Goal: Information Seeking & Learning: Learn about a topic

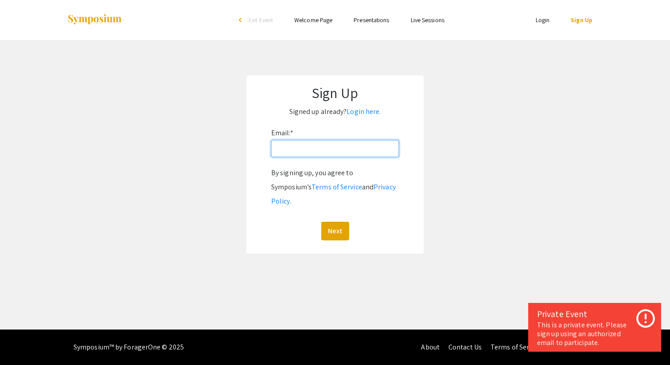
click at [300, 149] on input "Email: *" at bounding box center [335, 148] width 128 height 17
type input "[EMAIL_ADDRESS][DOMAIN_NAME]"
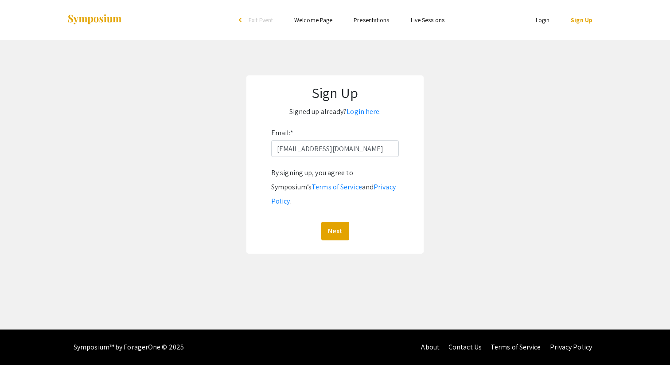
click at [254, 184] on div "Sign Up Signed up already? Login here. Email: * [EMAIL_ADDRESS][DOMAIN_NAME] By…" at bounding box center [334, 164] width 177 height 178
click at [336, 222] on button "Next" at bounding box center [335, 231] width 28 height 19
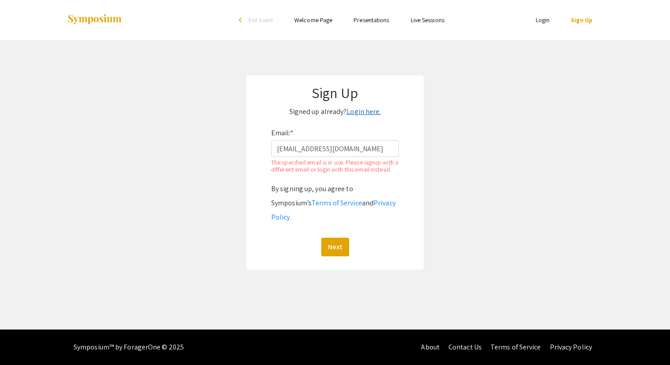
click at [368, 110] on link "Login here." at bounding box center [364, 111] width 34 height 9
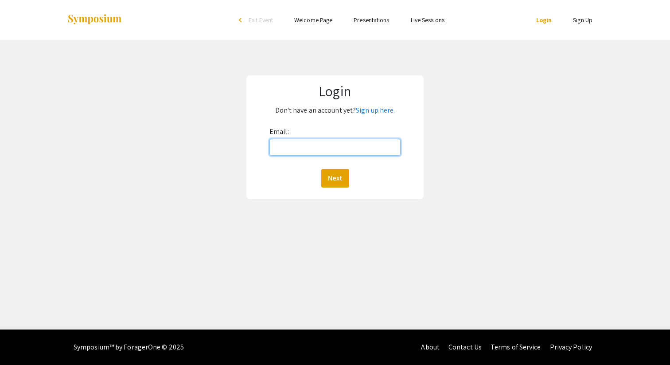
click at [309, 145] on input "Email:" at bounding box center [334, 147] width 131 height 17
type input "[EMAIL_ADDRESS][DOMAIN_NAME]"
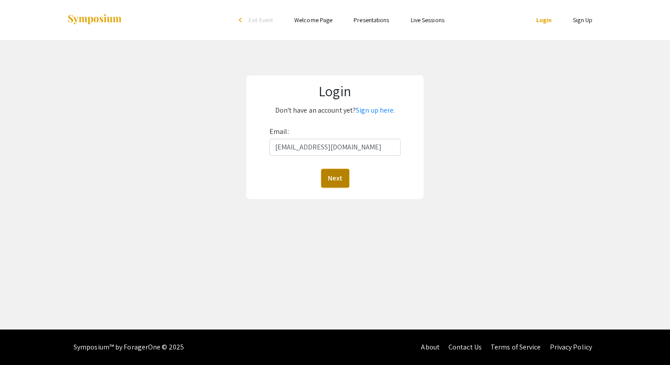
click at [341, 173] on button "Next" at bounding box center [335, 178] width 28 height 19
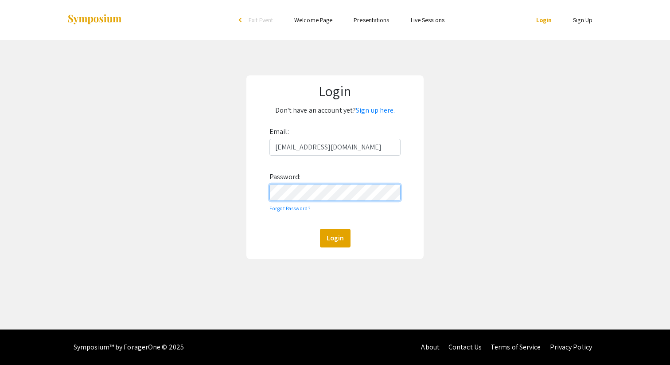
click at [253, 252] on div at bounding box center [253, 252] width 0 height 0
click at [332, 246] on button "Login" at bounding box center [335, 238] width 31 height 19
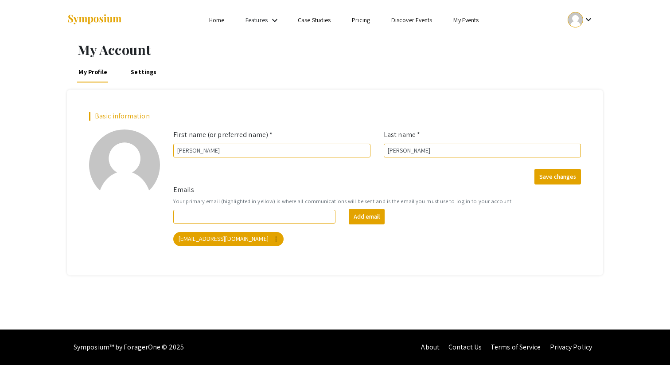
click at [465, 20] on link "My Events" at bounding box center [465, 20] width 25 height 8
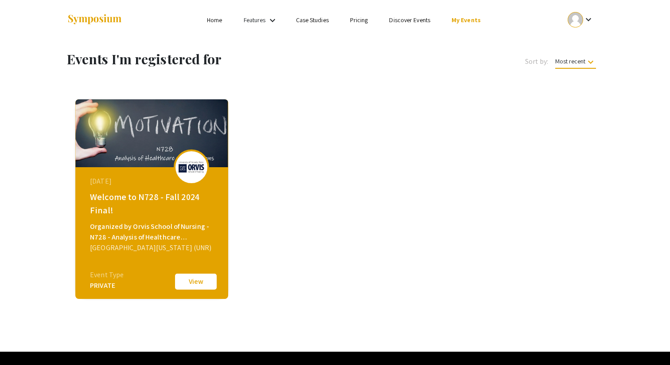
click at [271, 21] on mat-icon "keyboard_arrow_down" at bounding box center [272, 20] width 11 height 11
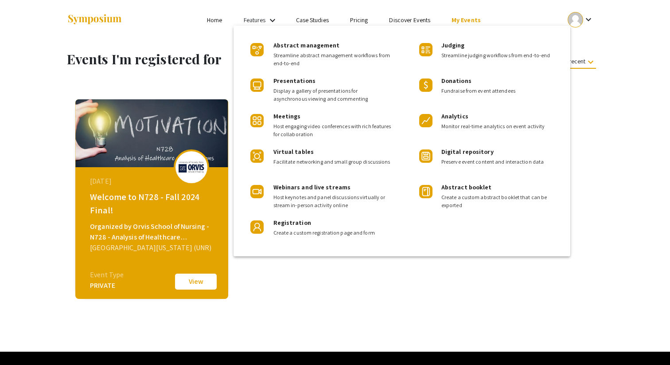
click at [321, 272] on div at bounding box center [335, 182] width 670 height 365
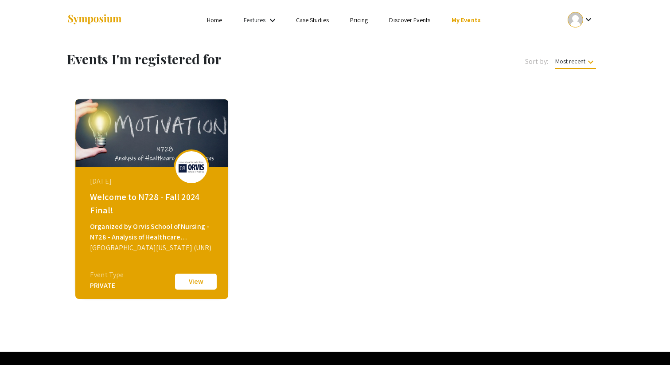
click at [460, 20] on link "My Events" at bounding box center [466, 20] width 29 height 8
click at [418, 21] on link "Discover Events" at bounding box center [409, 20] width 41 height 8
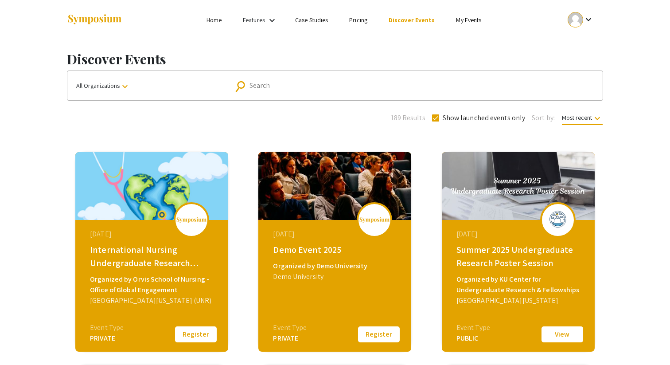
click at [192, 332] on button "Register" at bounding box center [196, 334] width 44 height 19
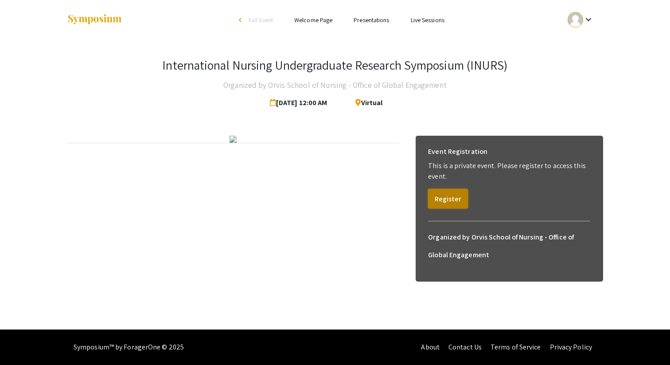
click at [445, 197] on button "Register" at bounding box center [448, 198] width 40 height 19
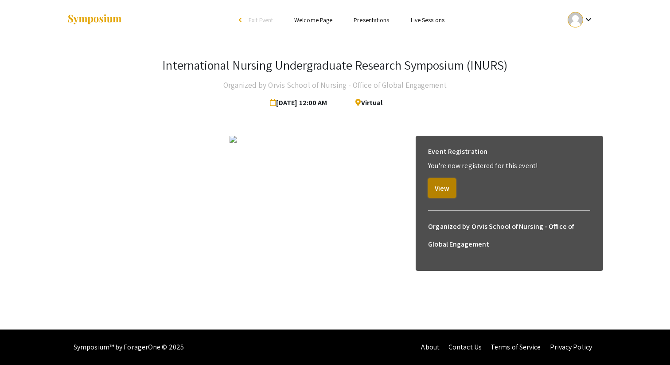
click at [444, 189] on button "View" at bounding box center [442, 187] width 28 height 19
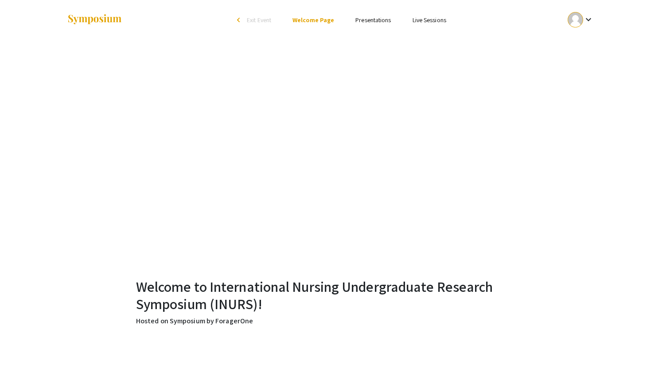
click at [377, 19] on link "Presentations" at bounding box center [372, 20] width 35 height 8
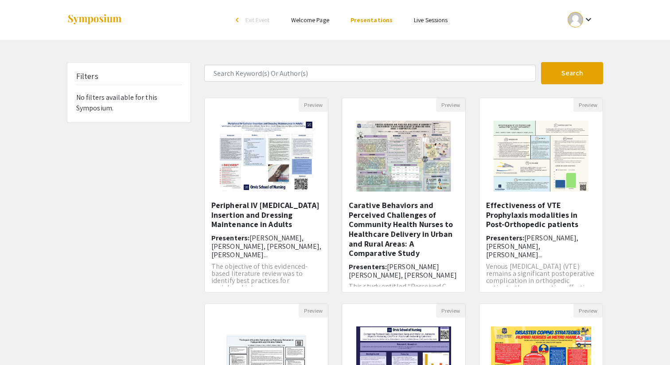
click at [589, 22] on mat-icon "keyboard_arrow_down" at bounding box center [588, 19] width 11 height 11
click at [425, 45] on div at bounding box center [335, 182] width 670 height 365
click at [395, 152] on img "Open Presentation <p>Carative Behaviors and Perceived Challenges of Community H…" at bounding box center [403, 156] width 112 height 89
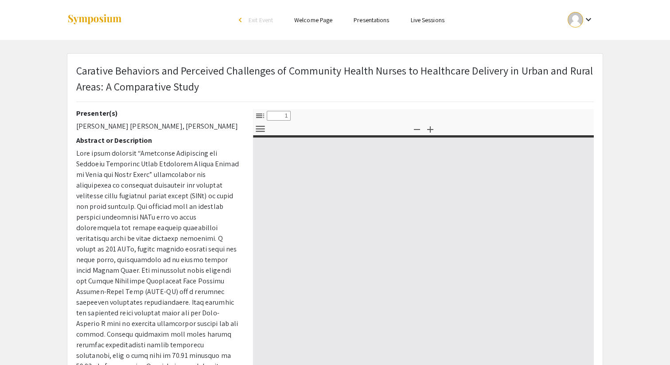
select select "custom"
type input "0"
select select "custom"
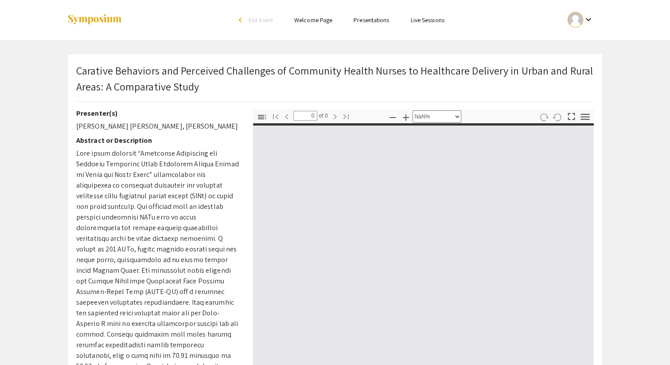
type input "1"
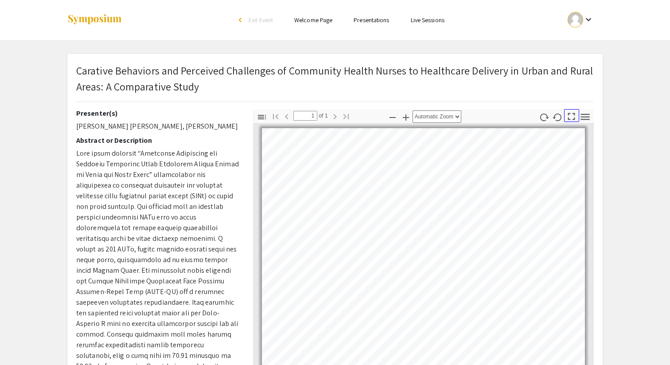
click at [572, 118] on icon "button" at bounding box center [571, 116] width 12 height 12
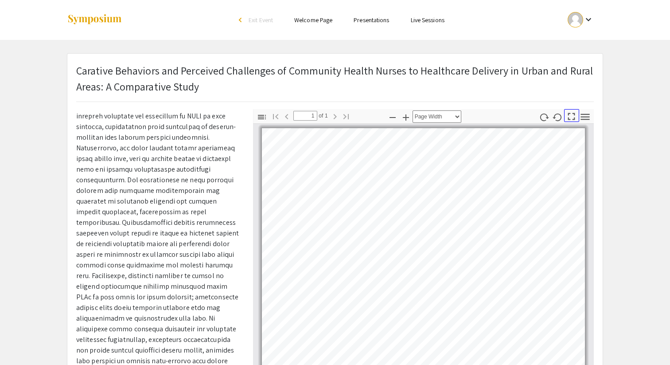
click at [571, 113] on icon "button" at bounding box center [571, 116] width 12 height 12
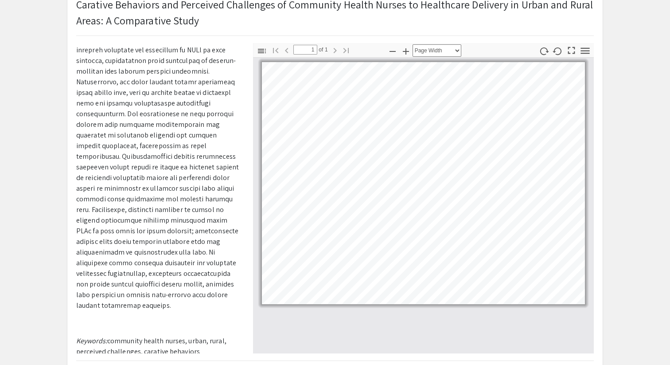
scroll to position [64, 0]
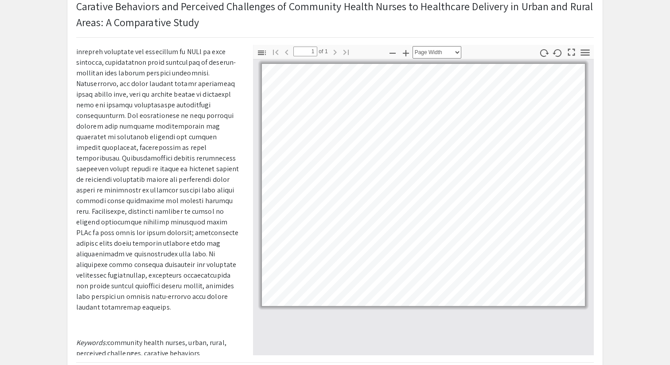
click at [172, 250] on p at bounding box center [158, 51] width 164 height 521
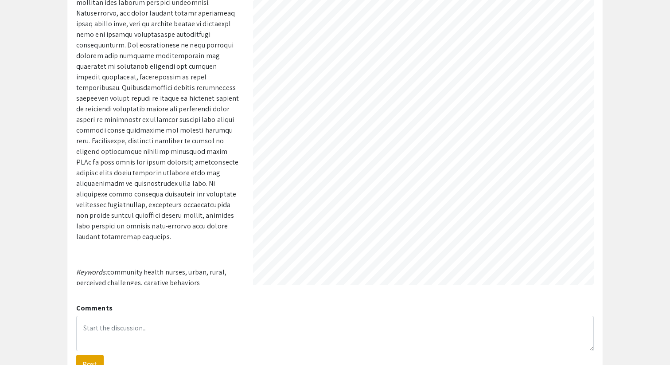
scroll to position [0, 0]
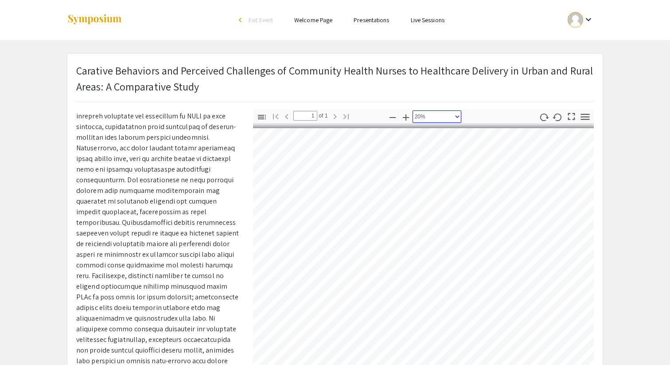
click at [456, 114] on select "Automatic Zoom Actual Size Page Fit Page Width 50% 100% 125% 150% 200% 300% 400…" at bounding box center [437, 116] width 49 height 12
select select "1"
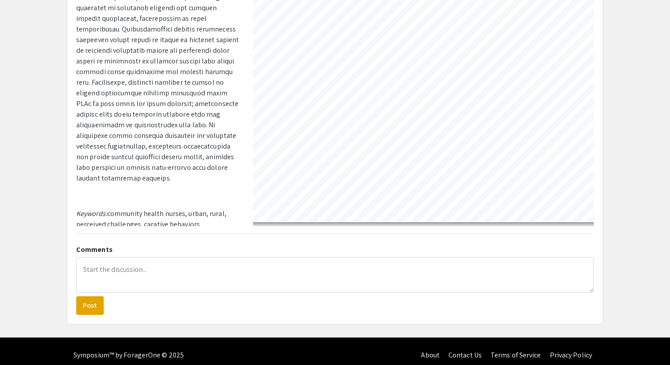
scroll to position [1244, 350]
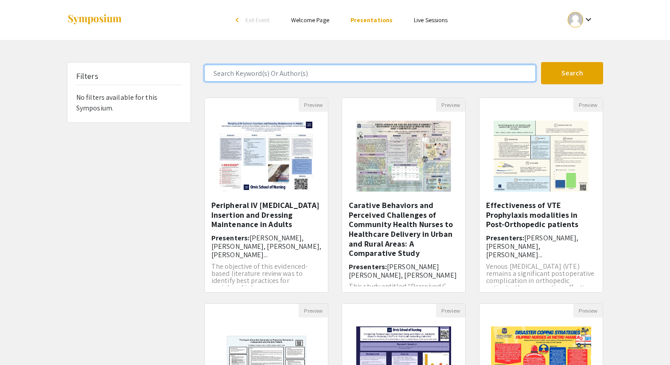
click at [247, 73] on input "Search Keyword(s) Or Author(s)" at bounding box center [369, 73] width 331 height 17
type input "cultural competence"
click at [541, 62] on button "Search" at bounding box center [572, 73] width 62 height 22
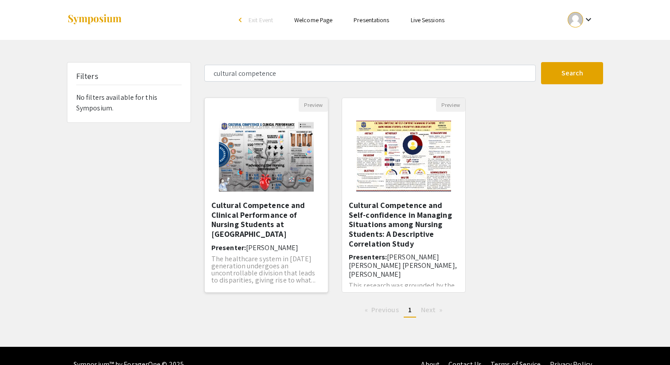
click at [238, 213] on h5 "Cultural Competence and Clinical Performance of Nursing Students at [GEOGRAPHIC…" at bounding box center [266, 219] width 110 height 38
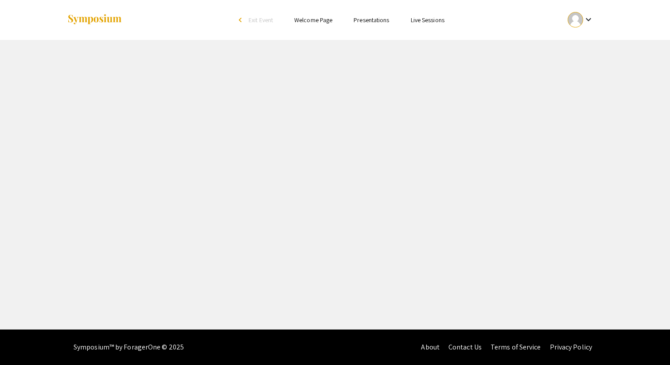
select select "custom"
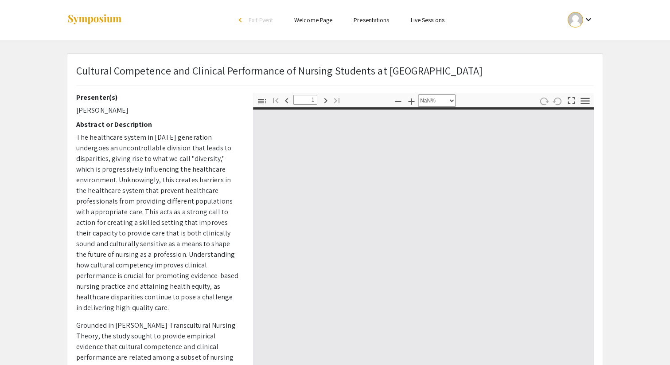
type input "0"
select select "custom"
type input "1"
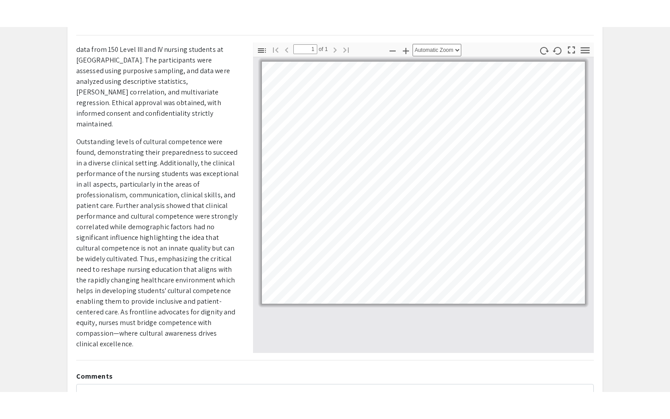
scroll to position [89, 0]
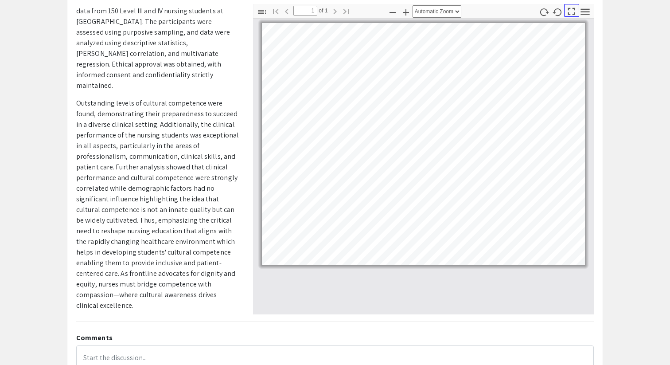
click at [573, 12] on icon "button" at bounding box center [571, 11] width 12 height 12
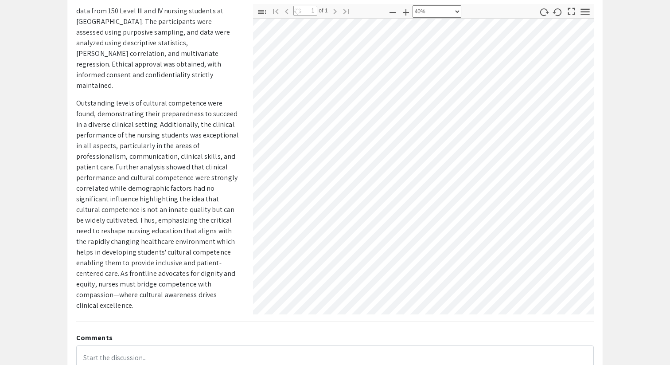
scroll to position [0, 0]
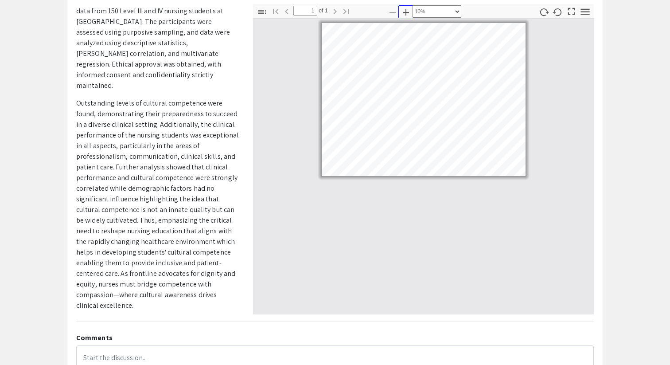
click at [406, 12] on icon "button" at bounding box center [406, 12] width 6 height 6
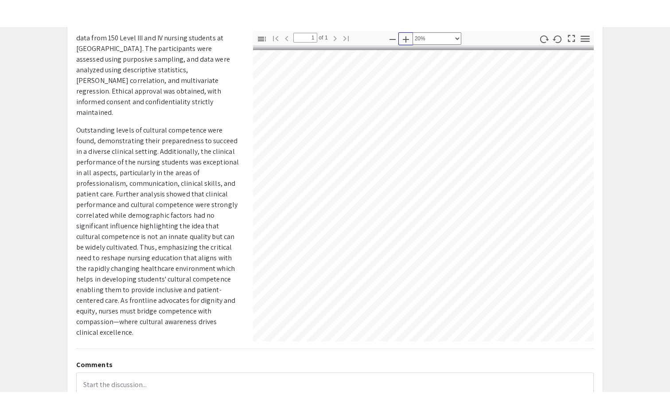
scroll to position [0, 28]
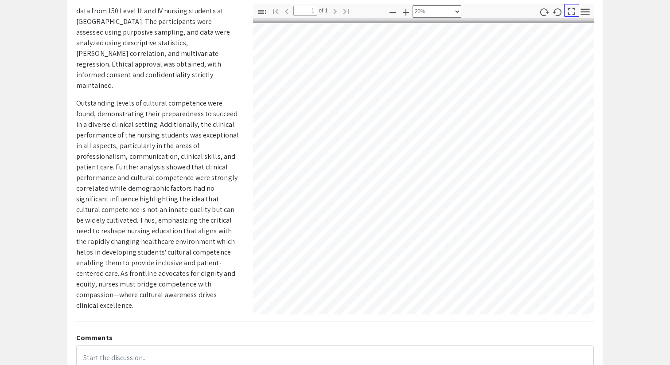
click at [573, 13] on icon "button" at bounding box center [571, 11] width 12 height 12
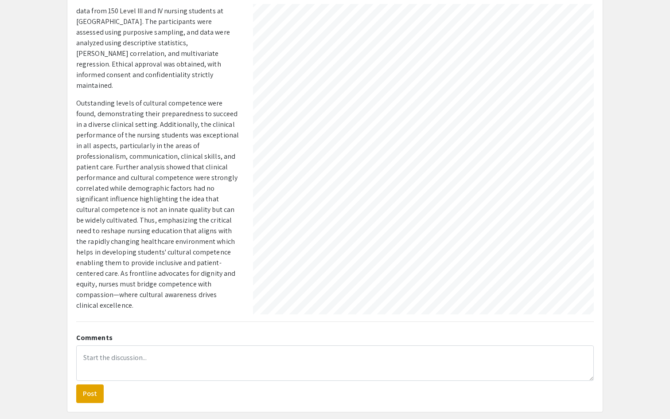
select select "custom"
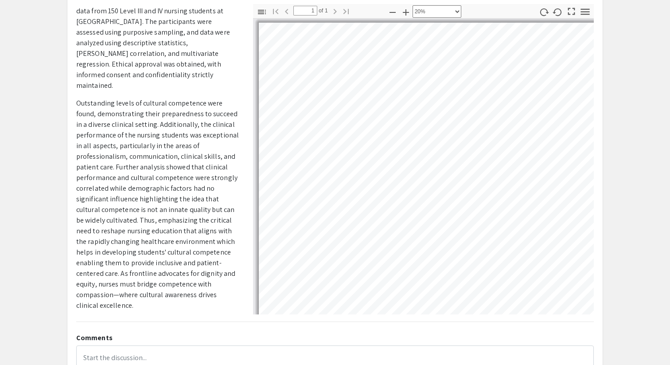
scroll to position [4, 4]
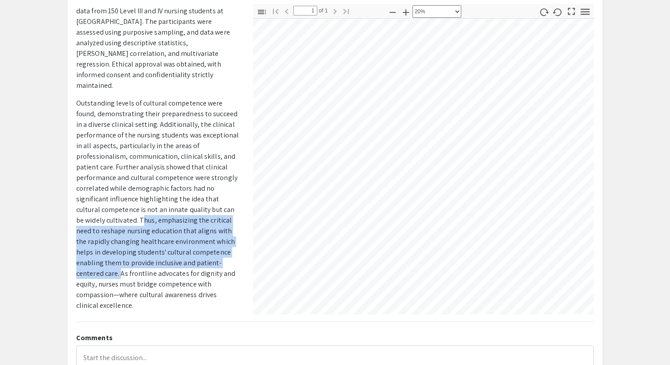
drag, startPoint x: 108, startPoint y: 196, endPoint x: 231, endPoint y: 246, distance: 132.7
click at [231, 246] on p "Outstanding levels of cultural competence were found, demonstrating their prepa…" at bounding box center [158, 204] width 164 height 213
copy p "Thus, emphasizing the critical need to reshape nursing education that aligns wi…"
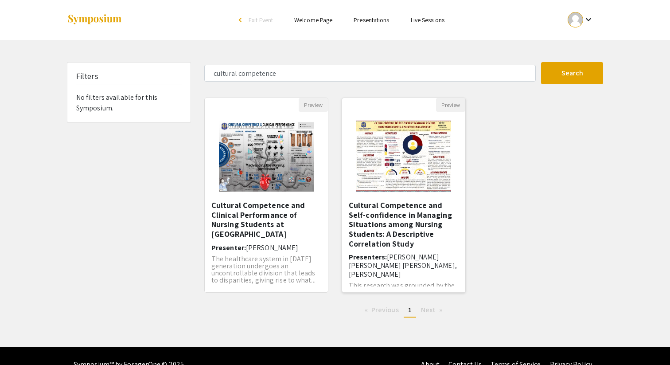
click at [390, 232] on h5 "Cultural Competence and Self-confidence in Managing Situations among Nursing St…" at bounding box center [404, 224] width 110 height 48
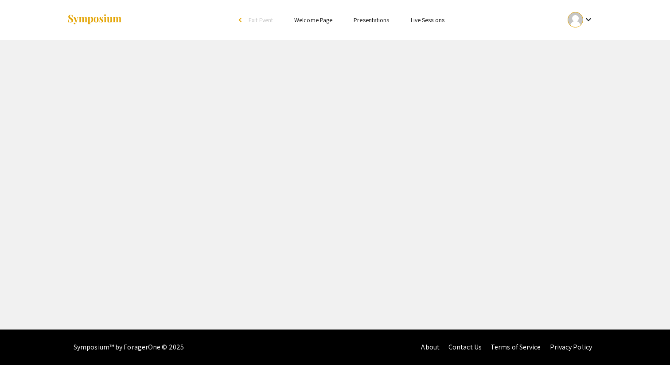
select select "custom"
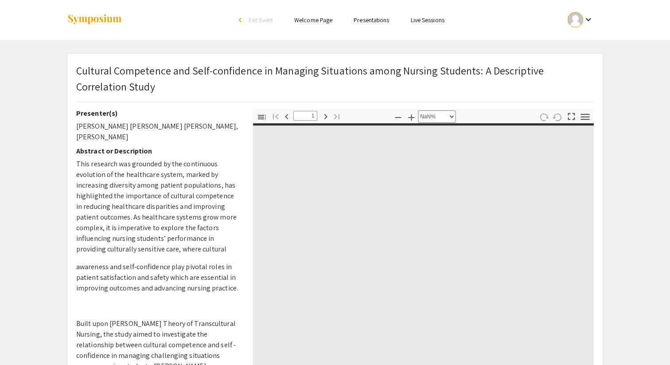
type input "0"
select select "custom"
type input "1"
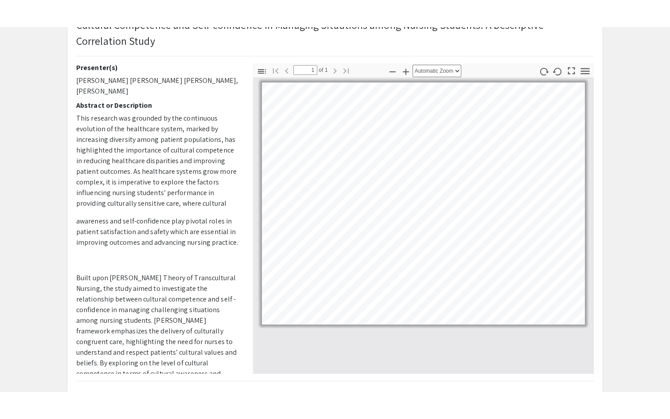
scroll to position [72, 0]
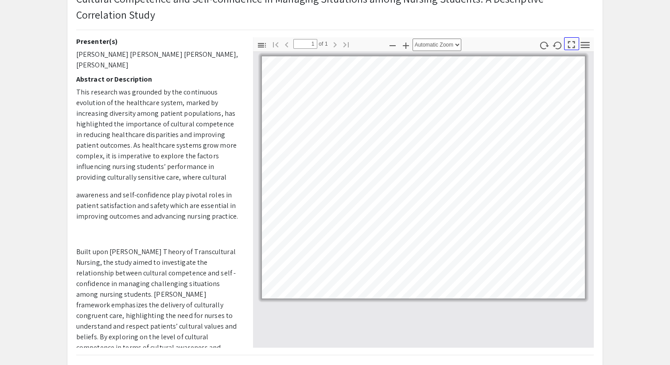
click at [573, 44] on icon "button" at bounding box center [571, 45] width 12 height 12
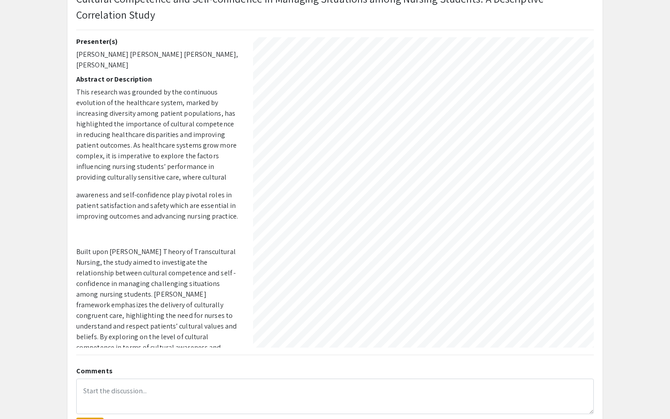
select select "auto"
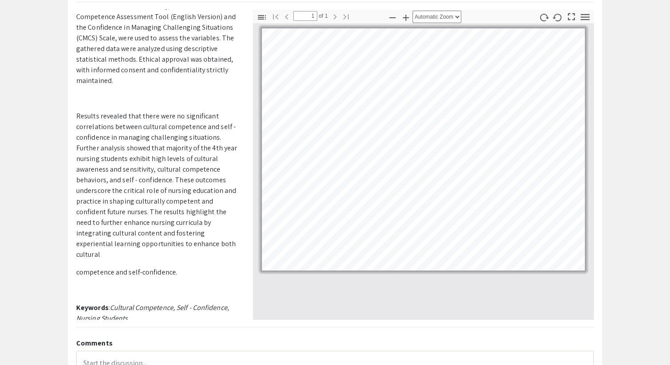
scroll to position [424, 0]
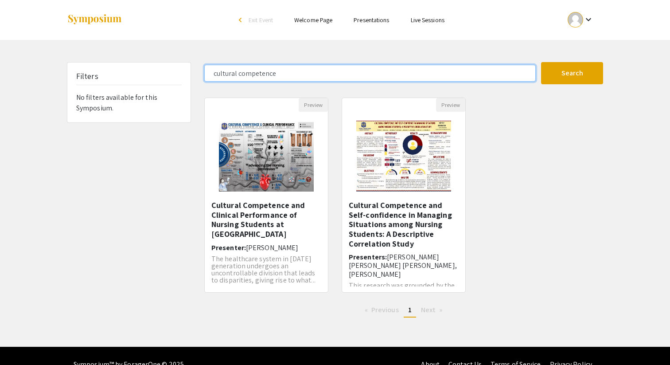
click at [334, 70] on input "cultural competence" at bounding box center [369, 73] width 331 height 17
type input "c"
click at [541, 62] on button "Search" at bounding box center [572, 73] width 62 height 22
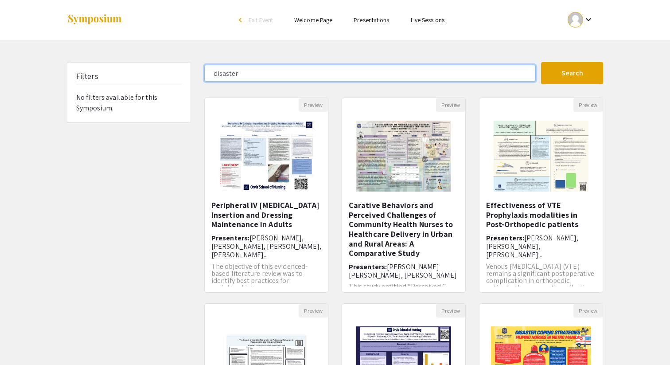
type input "disaster"
click at [541, 62] on button "Search" at bounding box center [572, 73] width 62 height 22
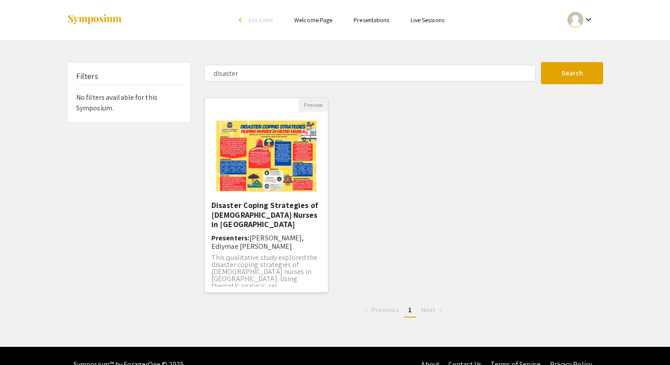
click at [248, 210] on h5 "Disaster Coping Strategies of [DEMOGRAPHIC_DATA] Nurses in [GEOGRAPHIC_DATA]" at bounding box center [266, 214] width 110 height 29
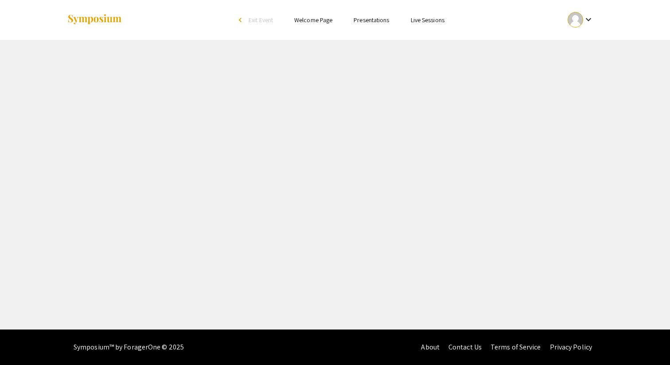
select select "custom"
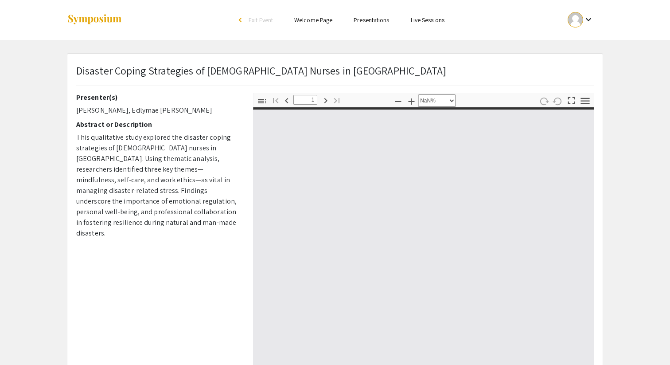
type input "0"
select select "custom"
type input "1"
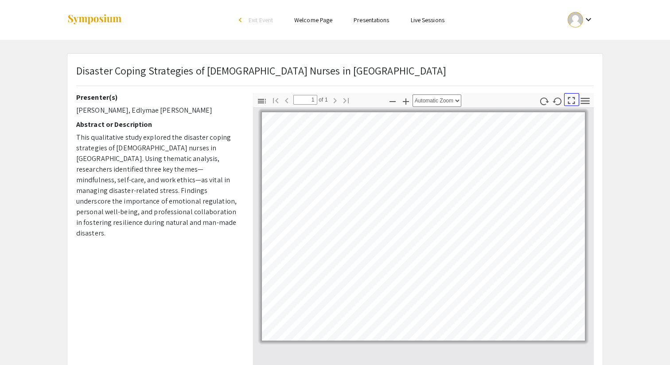
click at [573, 97] on icon "button" at bounding box center [571, 100] width 7 height 7
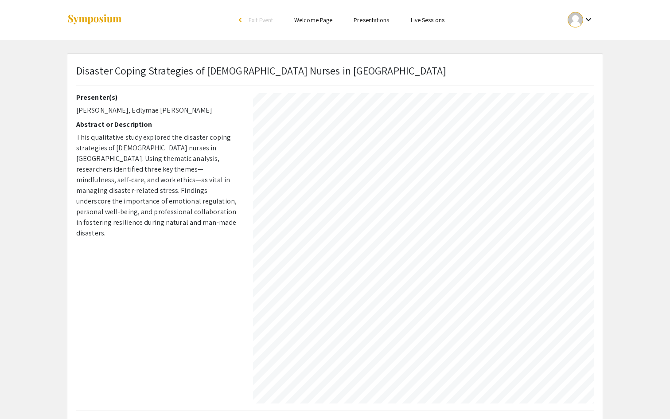
select select "auto"
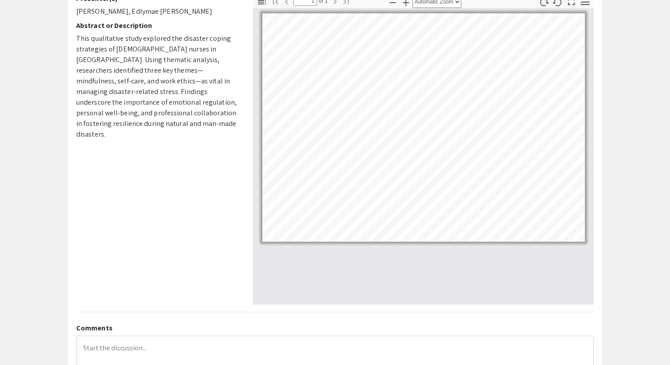
scroll to position [0, 0]
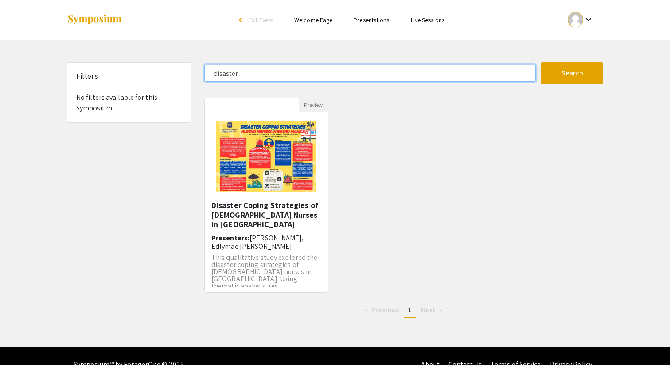
click at [242, 74] on input "disaster" at bounding box center [369, 73] width 331 height 17
type input "autonomous"
click at [541, 62] on button "Search" at bounding box center [572, 73] width 62 height 22
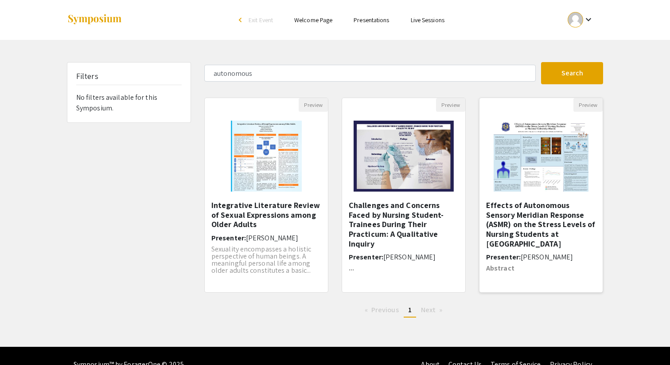
click at [545, 224] on h5 "Effects of Autonomous Sensory Meridian Response (ASMR) on the Stress Levels of …" at bounding box center [541, 224] width 110 height 48
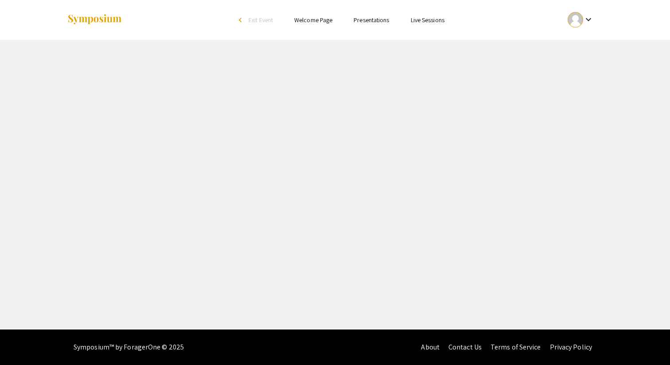
select select "custom"
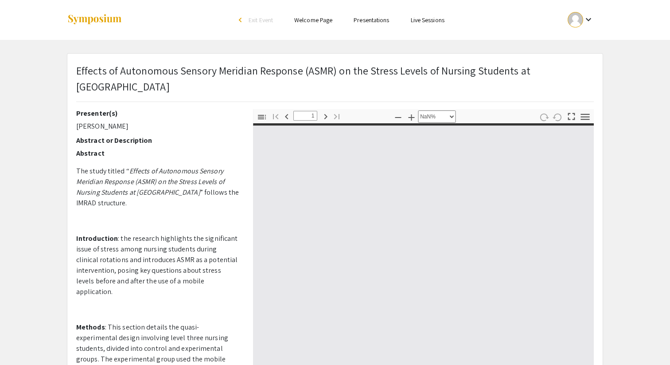
type input "0"
select select "custom"
type input "1"
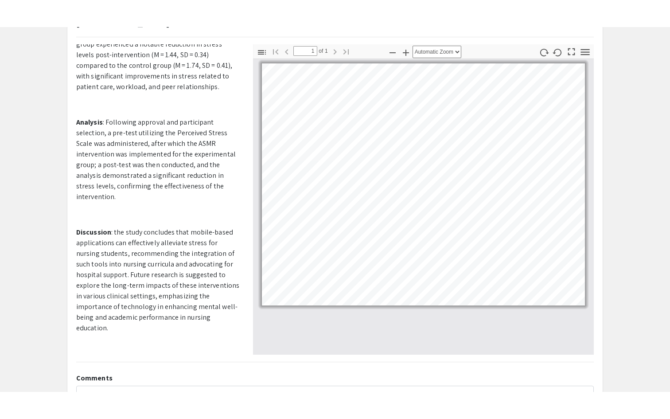
scroll to position [103, 0]
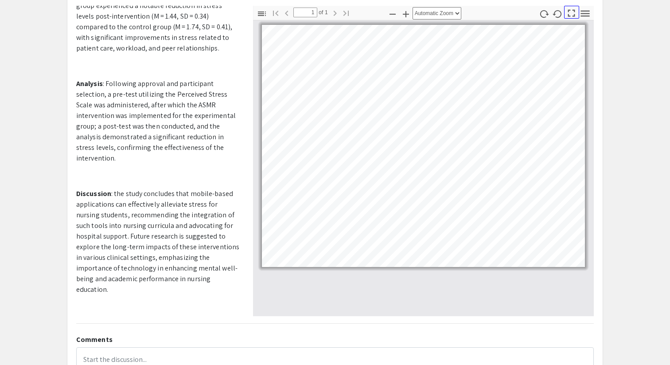
click at [574, 12] on icon "button" at bounding box center [571, 13] width 7 height 7
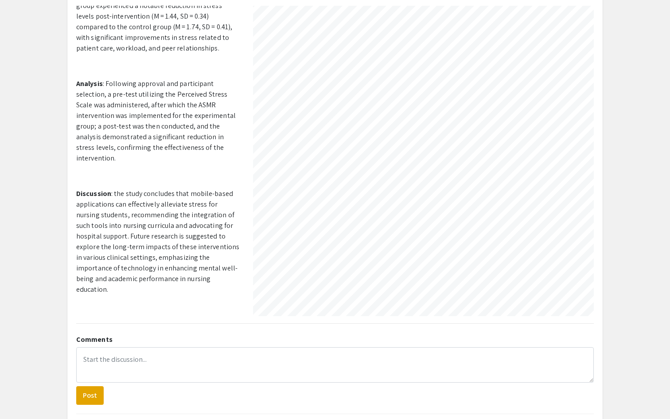
select select "auto"
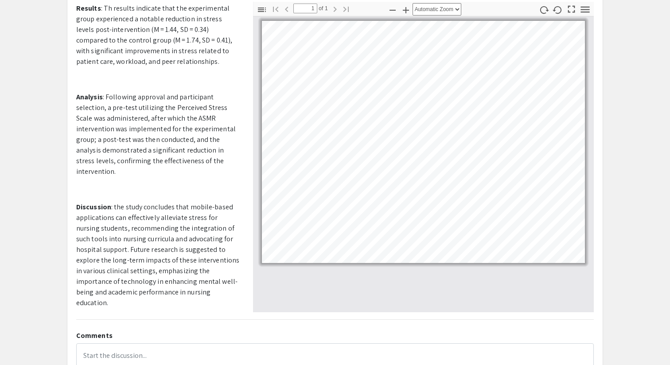
scroll to position [331, 0]
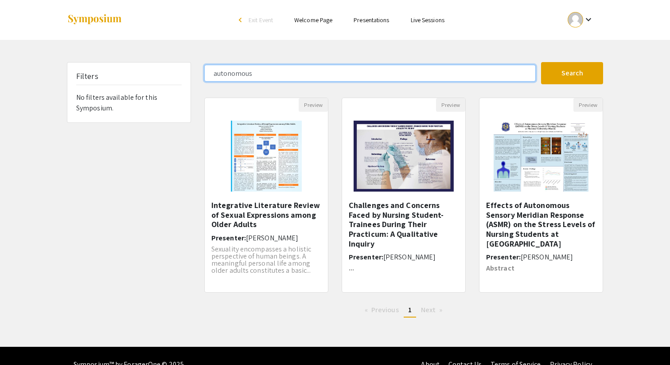
drag, startPoint x: 279, startPoint y: 72, endPoint x: 82, endPoint y: 67, distance: 196.4
click at [82, 67] on div "Filters No filters available for this Symposium. autonomous Search 3 Results fo…" at bounding box center [335, 193] width 550 height 262
type input "veterans"
click at [541, 62] on button "Search" at bounding box center [572, 73] width 62 height 22
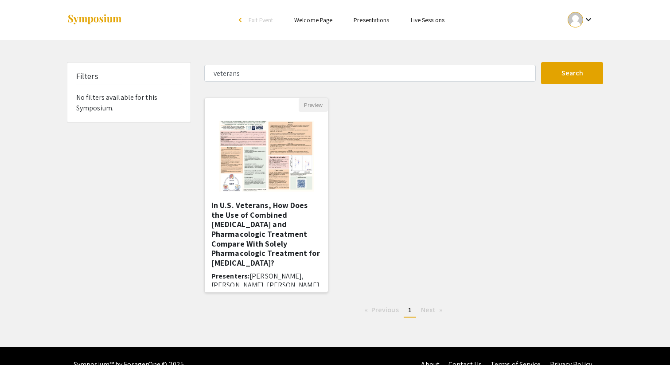
click at [237, 219] on h5 "In U.S. Veterans, How Does the Use of Combined [MEDICAL_DATA] and Pharmacologic…" at bounding box center [266, 233] width 110 height 67
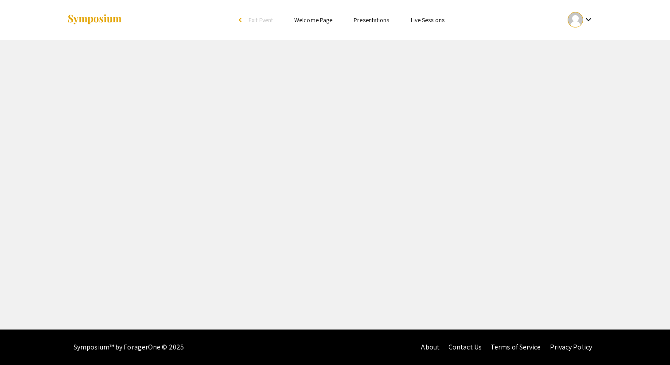
select select "custom"
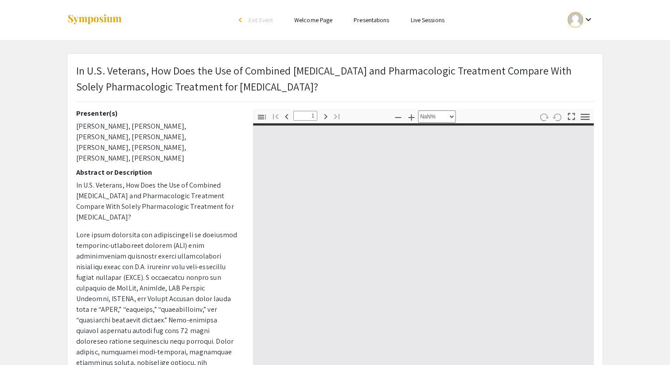
type input "0"
select select "custom"
type input "1"
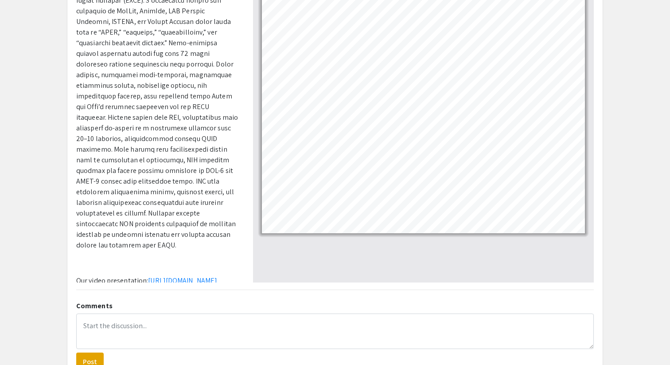
scroll to position [136, 0]
click at [148, 277] on link "[URL][DOMAIN_NAME]" at bounding box center [182, 281] width 69 height 9
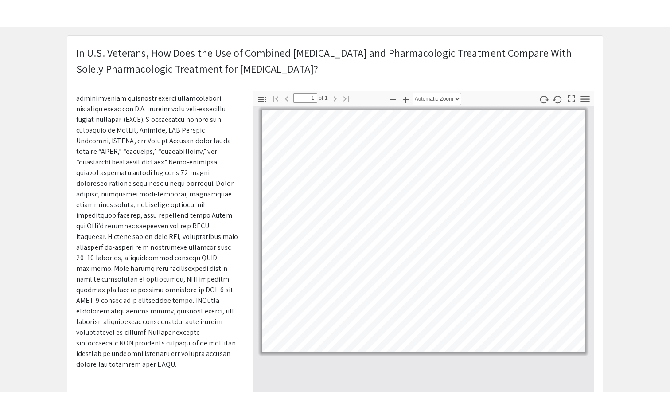
scroll to position [0, 0]
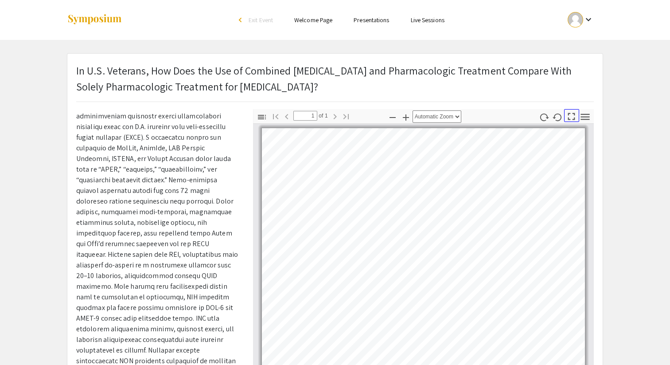
click at [571, 117] on icon "button" at bounding box center [571, 116] width 12 height 12
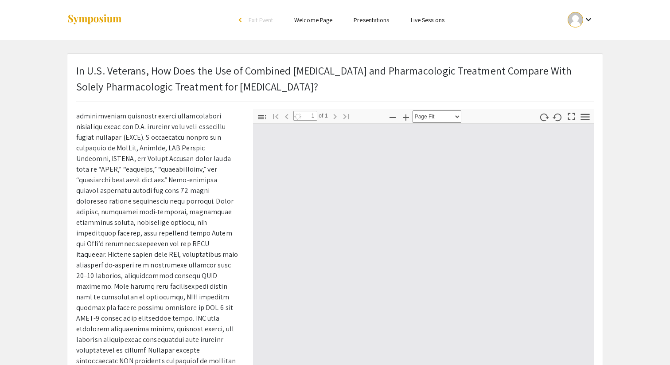
scroll to position [418, 0]
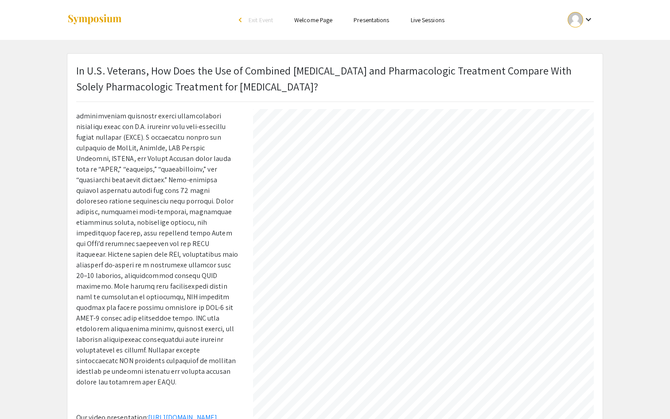
select select "auto"
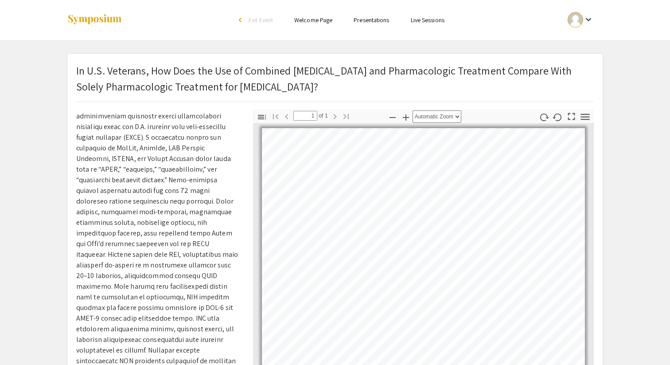
scroll to position [0, 0]
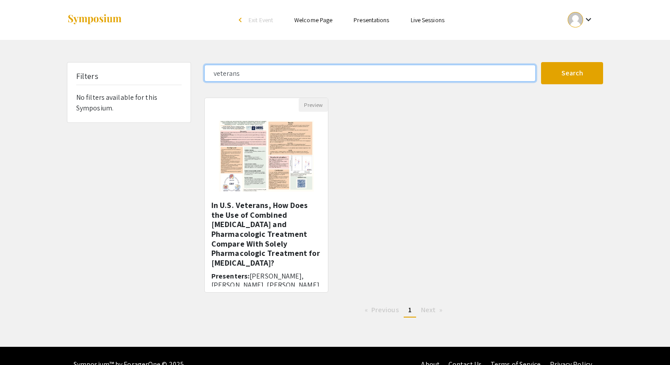
drag, startPoint x: 249, startPoint y: 74, endPoint x: 99, endPoint y: 64, distance: 150.1
click at [99, 64] on div "Filters No filters available for this Symposium. veterans Search 1 Results foun…" at bounding box center [335, 193] width 550 height 262
click at [541, 62] on button "Search" at bounding box center [572, 73] width 62 height 22
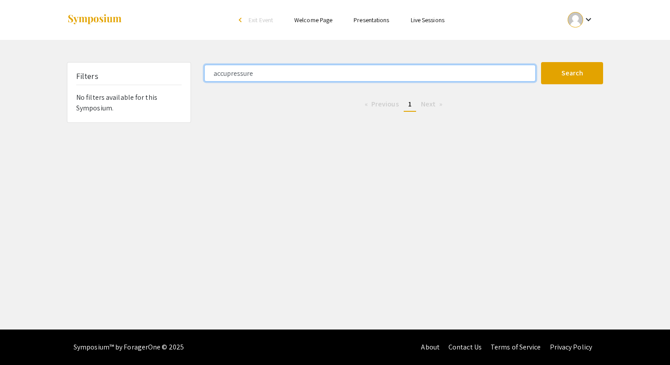
click at [231, 75] on input "accupressure" at bounding box center [369, 73] width 331 height 17
type input "acupressure"
click at [541, 62] on button "Search" at bounding box center [572, 73] width 62 height 22
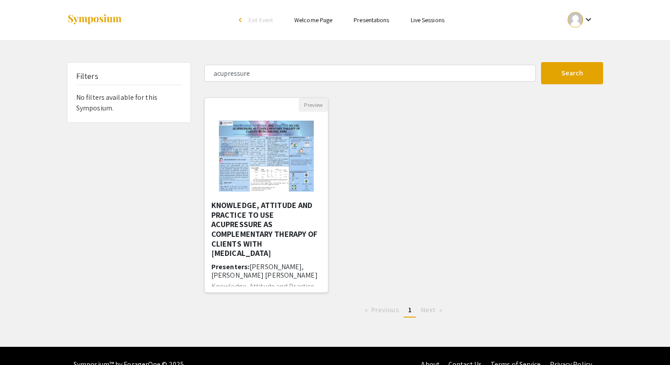
click at [246, 217] on h5 "KNOWLEDGE, ATTITUDE AND PRACTICE TO USE ACUPRESSURE AS COMPLEMENTARY THERAPY OF…" at bounding box center [266, 229] width 110 height 58
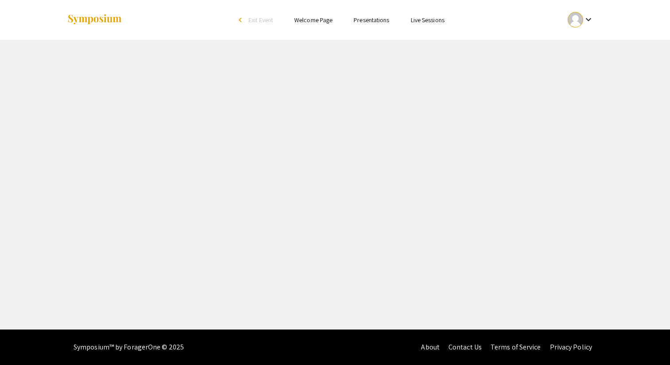
select select "custom"
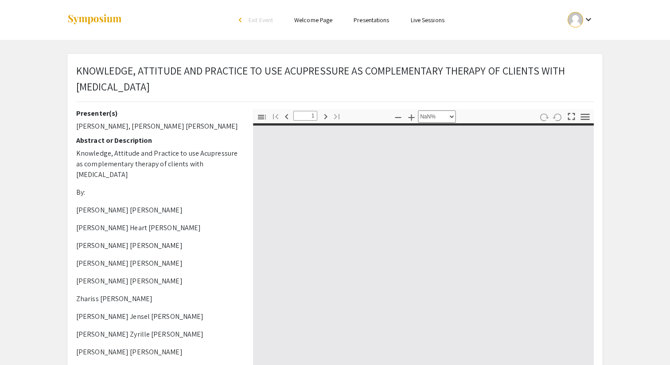
type input "0"
select select "custom"
type input "1"
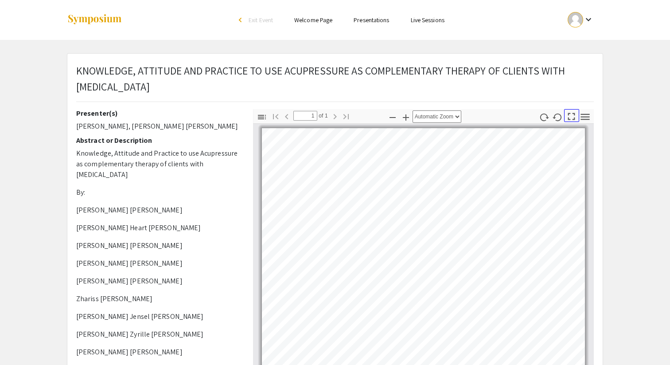
click at [572, 116] on icon "button" at bounding box center [571, 116] width 12 height 12
click at [570, 117] on icon "button" at bounding box center [571, 116] width 12 height 12
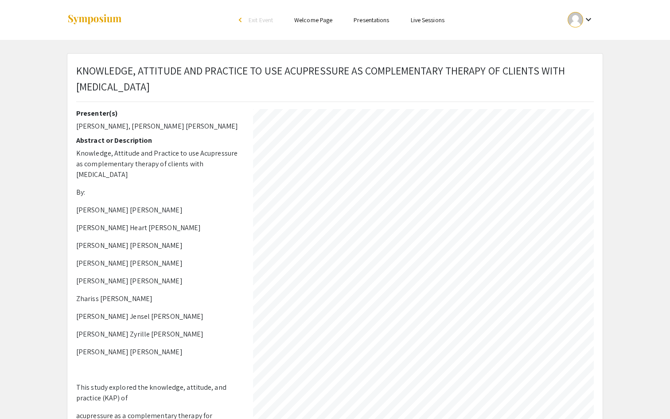
select select "auto"
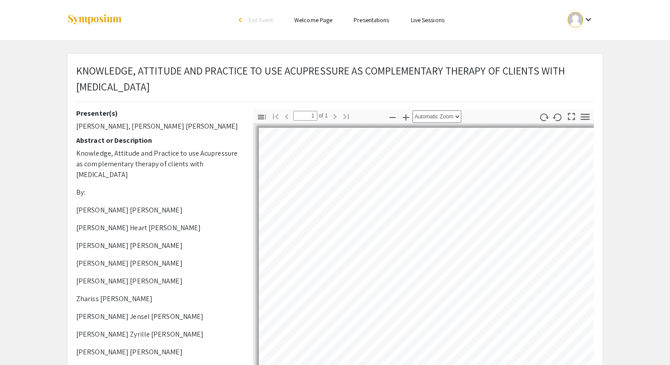
scroll to position [0, 0]
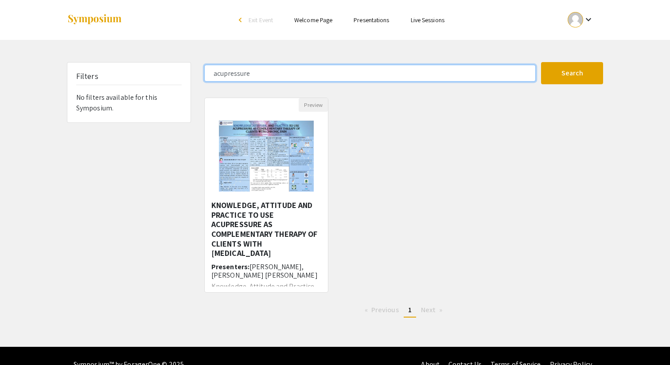
drag, startPoint x: 243, startPoint y: 73, endPoint x: 52, endPoint y: 13, distance: 199.7
click at [52, 13] on div "Skip navigation arrow_back_ios Exit Event Welcome Page Presentations Live Sessi…" at bounding box center [335, 173] width 670 height 347
type input "anxiety"
click at [541, 62] on button "Search" at bounding box center [572, 73] width 62 height 22
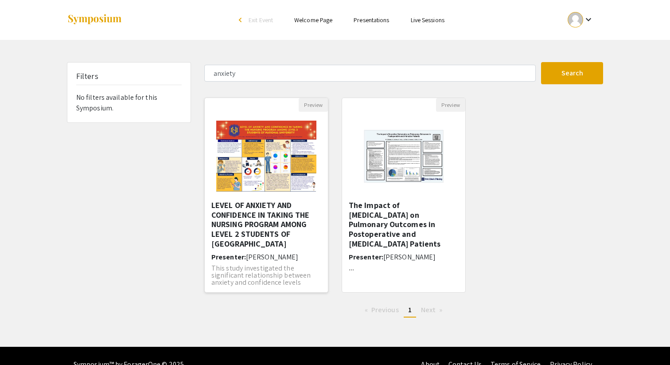
click at [249, 222] on h5 "LEVEL OF ANXIETY AND CONFIDENCE IN TAKING THE NURSING PROGRAM AMONG LEVEL 2 STU…" at bounding box center [266, 224] width 110 height 48
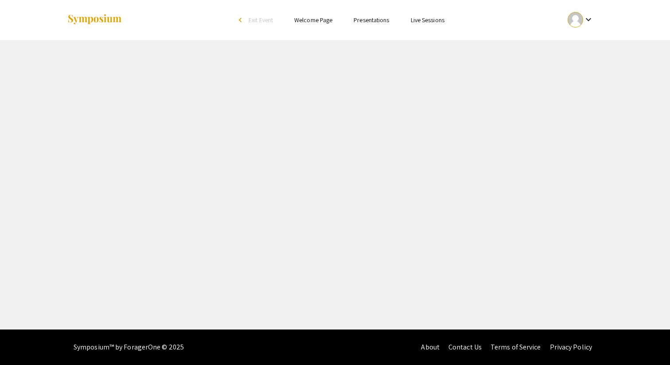
select select "custom"
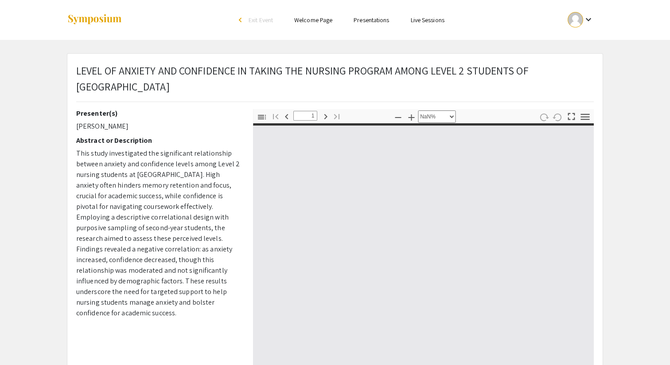
type input "0"
select select "custom"
type input "1"
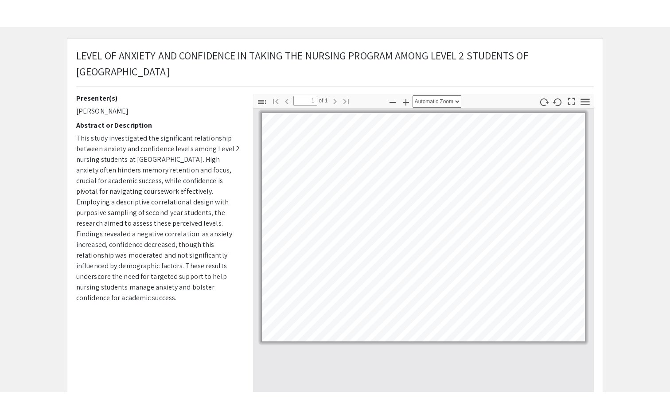
scroll to position [42, 0]
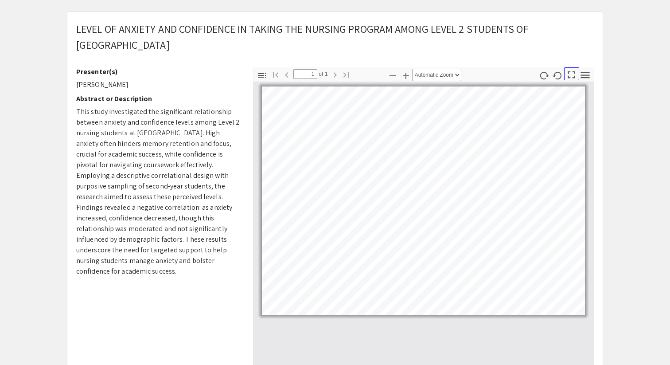
click at [572, 74] on icon "button" at bounding box center [571, 75] width 12 height 12
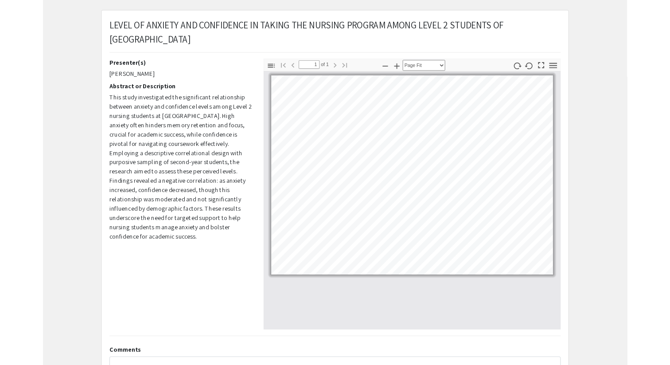
scroll to position [418, 0]
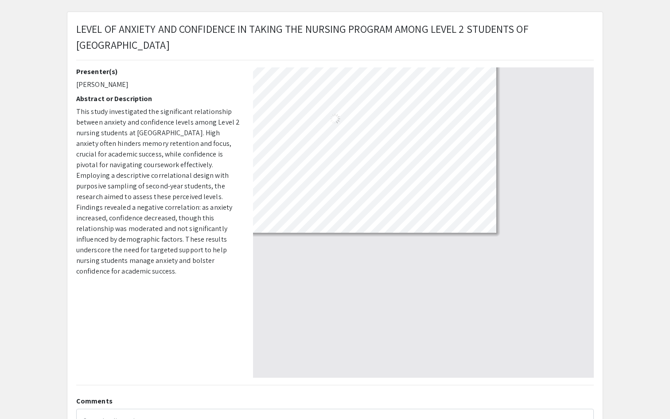
select select "auto"
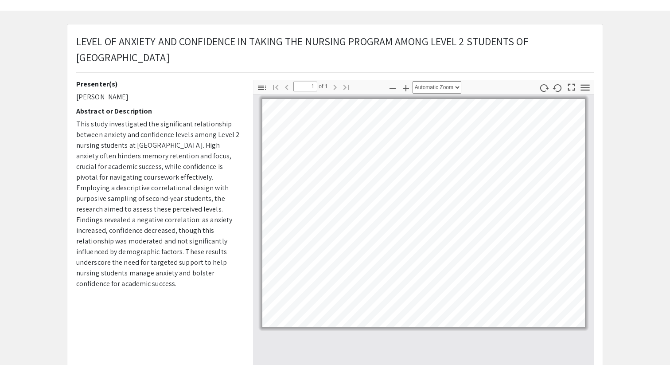
scroll to position [0, 0]
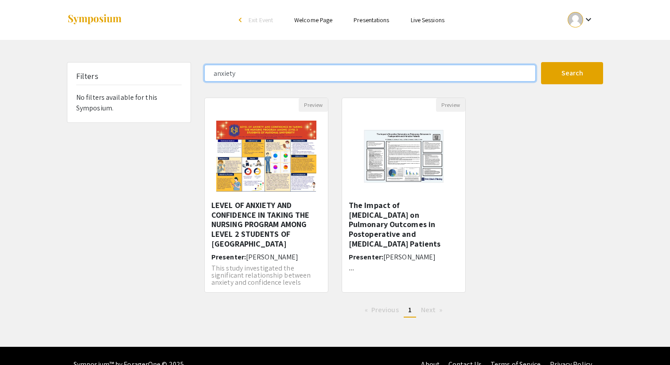
click at [258, 68] on input "anxiety" at bounding box center [369, 73] width 331 height 17
type input "empowerment"
click at [541, 62] on button "Search" at bounding box center [572, 73] width 62 height 22
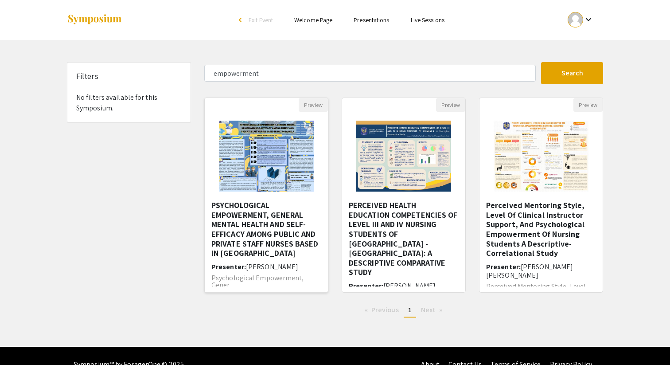
click at [240, 229] on h5 "PSYCHOLOGICAL EMPOWERMENT, GENERAL MENTAL HEALTH AND SELF-EFFICACY AMONG PUBLIC…" at bounding box center [266, 229] width 110 height 58
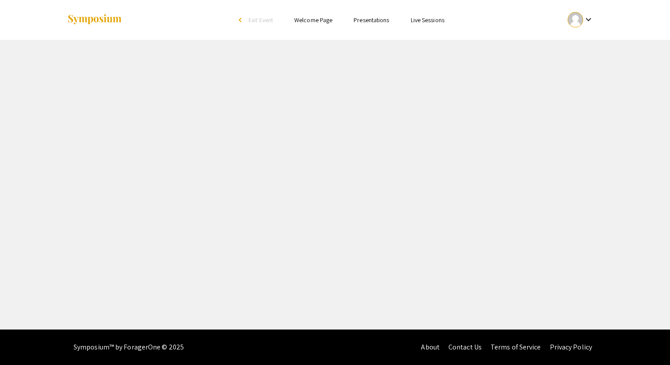
select select "custom"
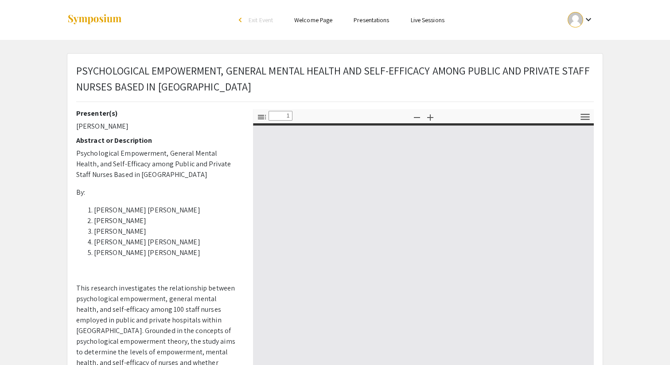
type input "0"
select select "custom"
type input "1"
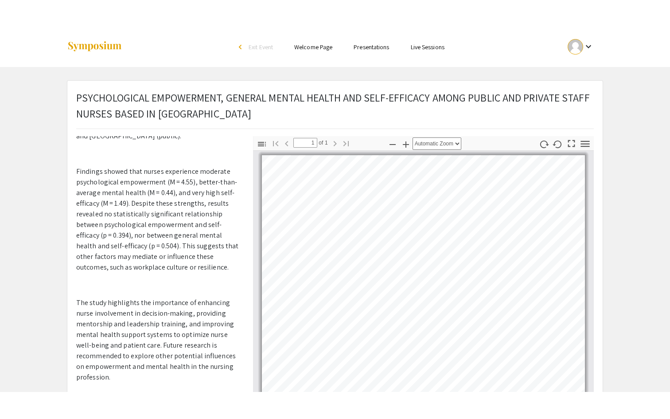
scroll to position [371, 0]
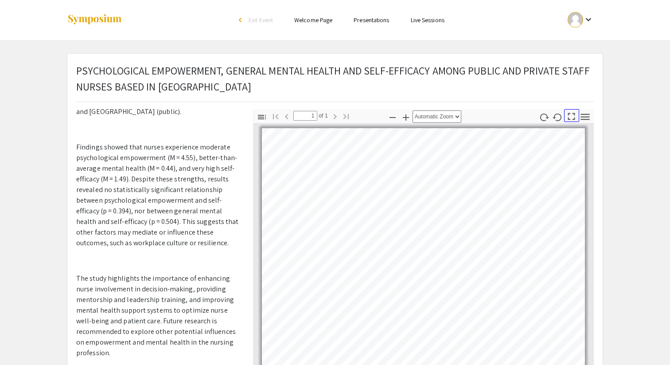
click at [573, 114] on icon "button" at bounding box center [571, 116] width 12 height 12
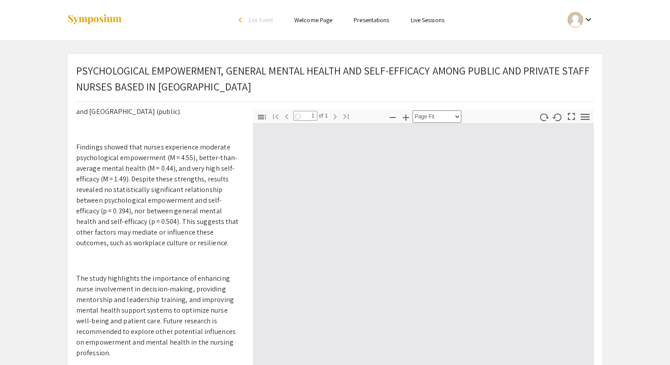
scroll to position [418, 0]
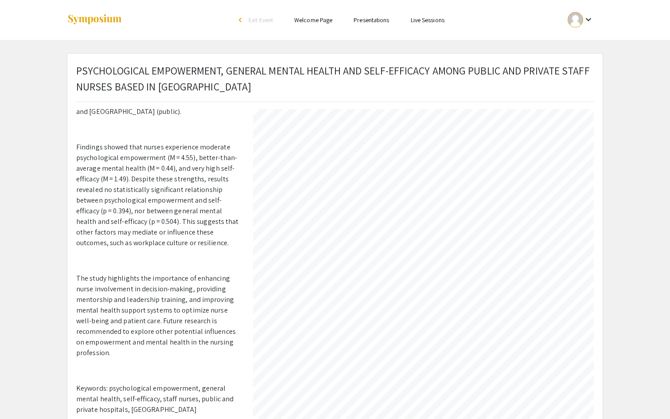
select select "auto"
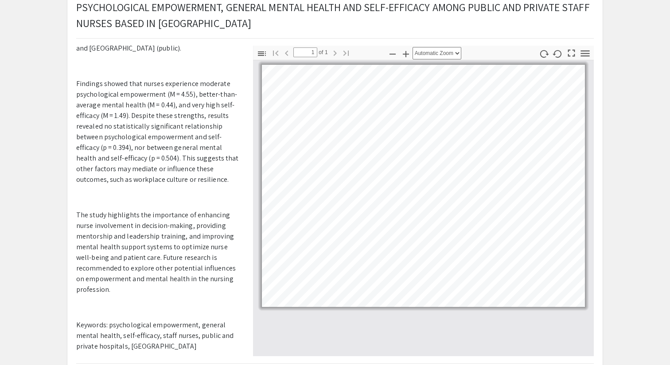
scroll to position [67, 0]
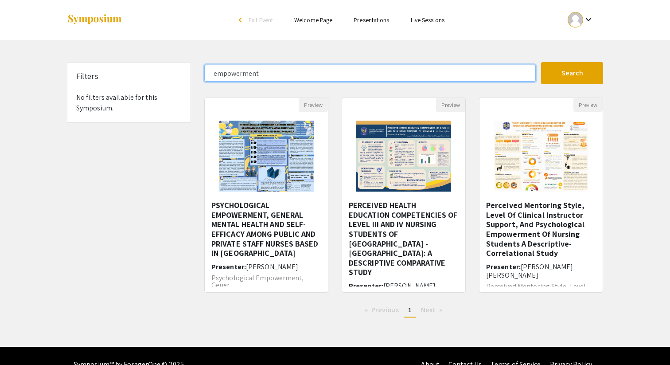
click at [332, 76] on input "empowerment" at bounding box center [369, 73] width 331 height 17
type input "spiritual"
click at [541, 62] on button "Search" at bounding box center [572, 73] width 62 height 22
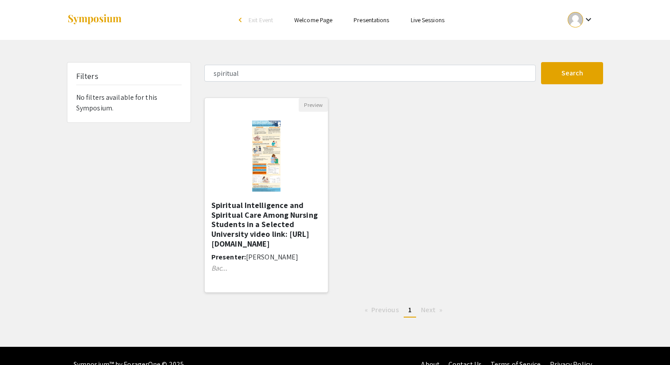
click at [249, 225] on h5 "Spiritual Intelligence and Spiritual Care Among Nursing Students in a Selected …" at bounding box center [266, 224] width 110 height 48
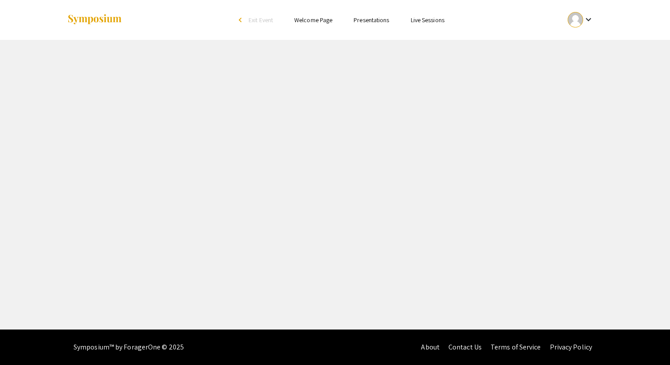
select select "custom"
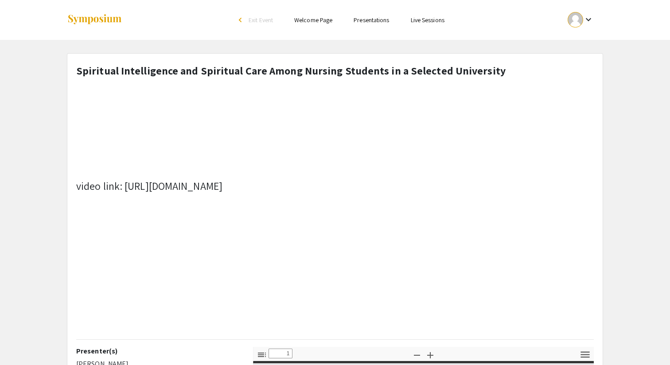
type input "0"
select select "custom"
type input "1"
select select "auto"
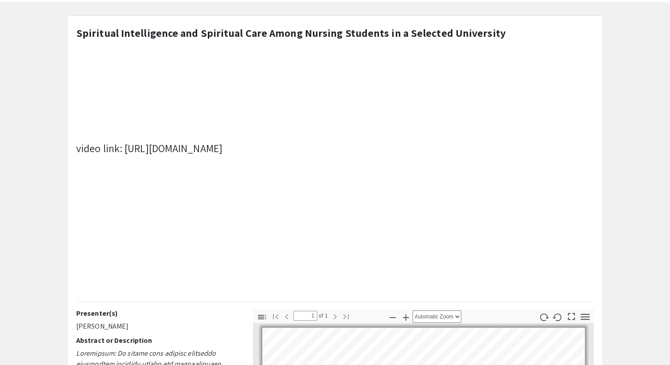
scroll to position [27, 0]
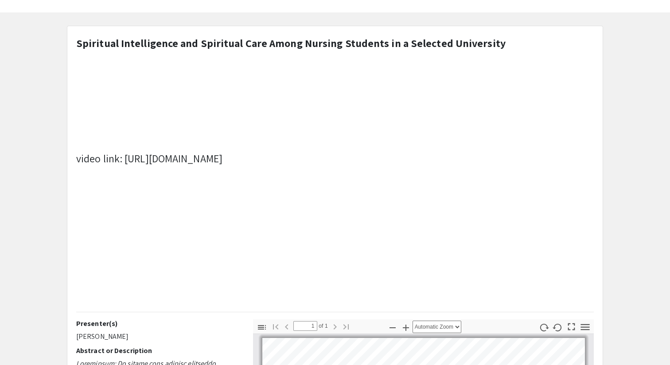
drag, startPoint x: 261, startPoint y: 160, endPoint x: 125, endPoint y: 159, distance: 136.9
click at [125, 159] on p "video link: [URL][DOMAIN_NAME]" at bounding box center [290, 158] width 429 height 16
copy p "[URL][DOMAIN_NAME]"
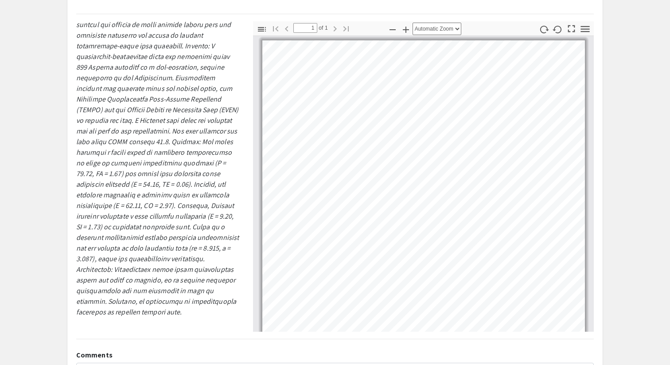
scroll to position [320, 0]
